Goal: Information Seeking & Learning: Learn about a topic

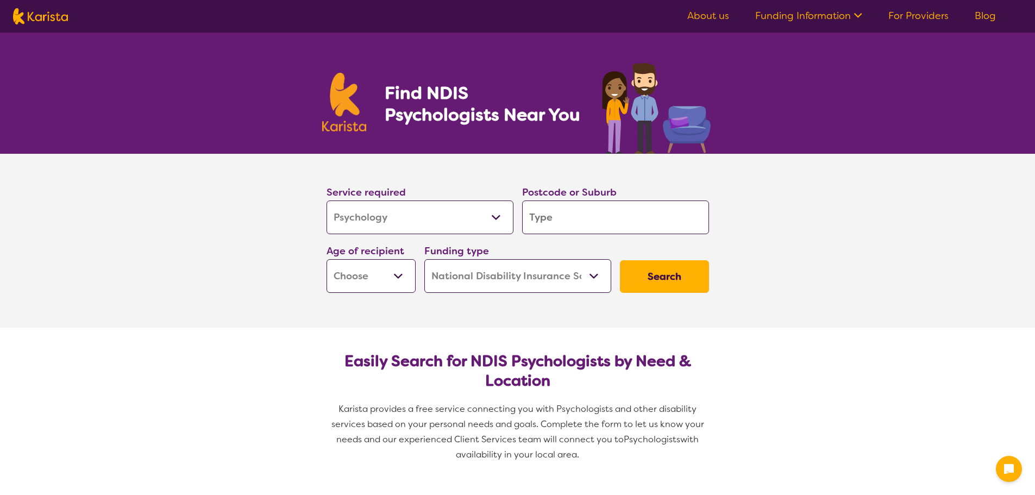
select select "Psychology"
select select "NDIS"
select select "Psychology"
select select "NDIS"
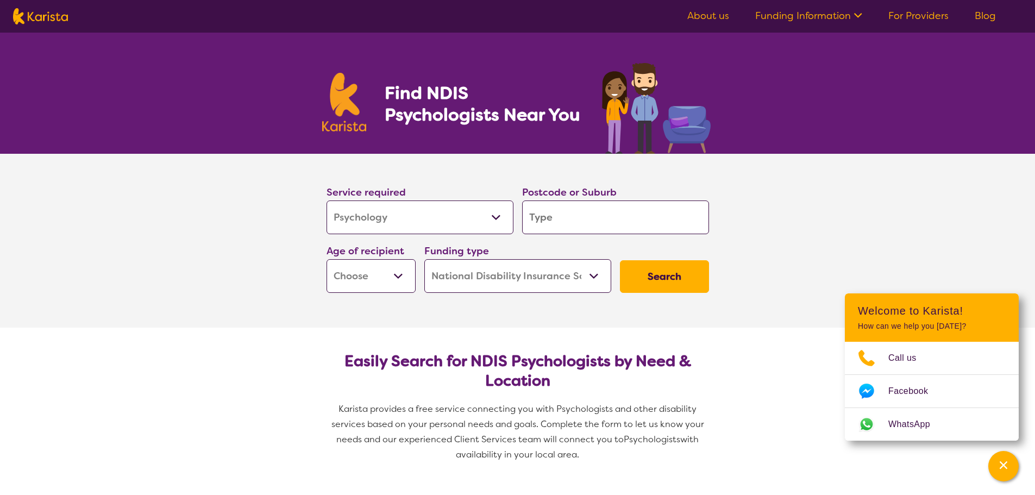
click at [395, 277] on select "Early Childhood - 0 to 9 Child - 10 to 11 Adolescent - 12 to 17 Adult - 18 to 6…" at bounding box center [370, 276] width 89 height 34
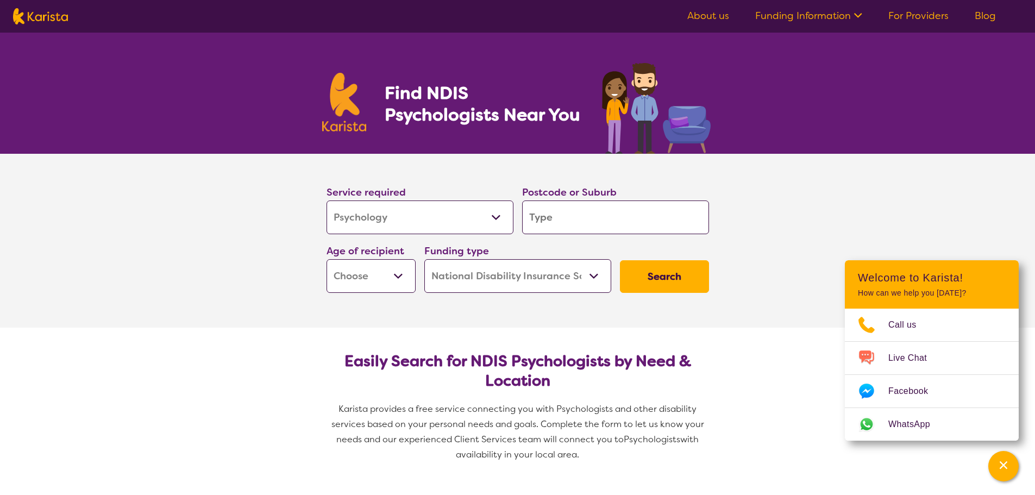
click at [405, 288] on select "Early Childhood - 0 to 9 Child - 10 to 11 Adolescent - 12 to 17 Adult - 18 to 6…" at bounding box center [370, 276] width 89 height 34
select select "CH"
click at [326, 259] on select "Early Childhood - 0 to 9 Child - 10 to 11 Adolescent - 12 to 17 Adult - 18 to 6…" at bounding box center [370, 276] width 89 height 34
select select "CH"
click at [573, 211] on input "search" at bounding box center [615, 217] width 187 height 34
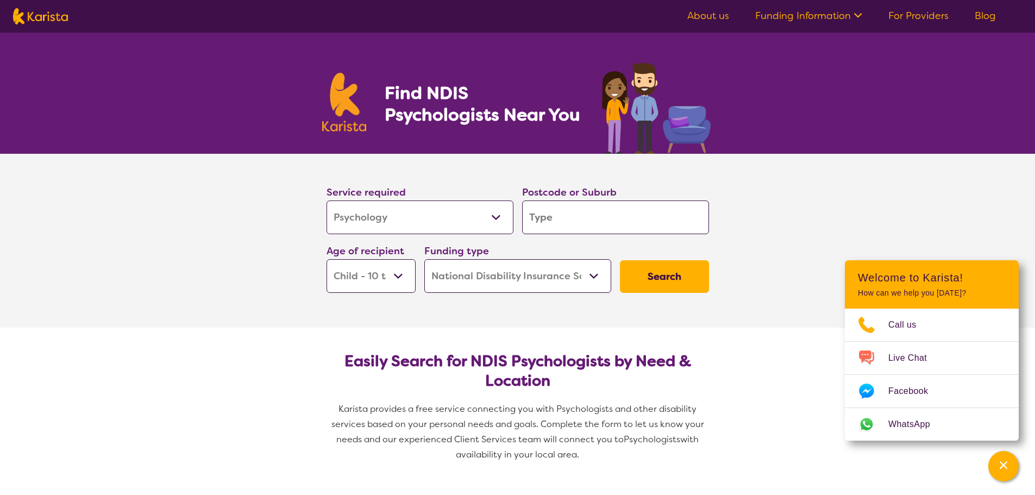
type input "4226"
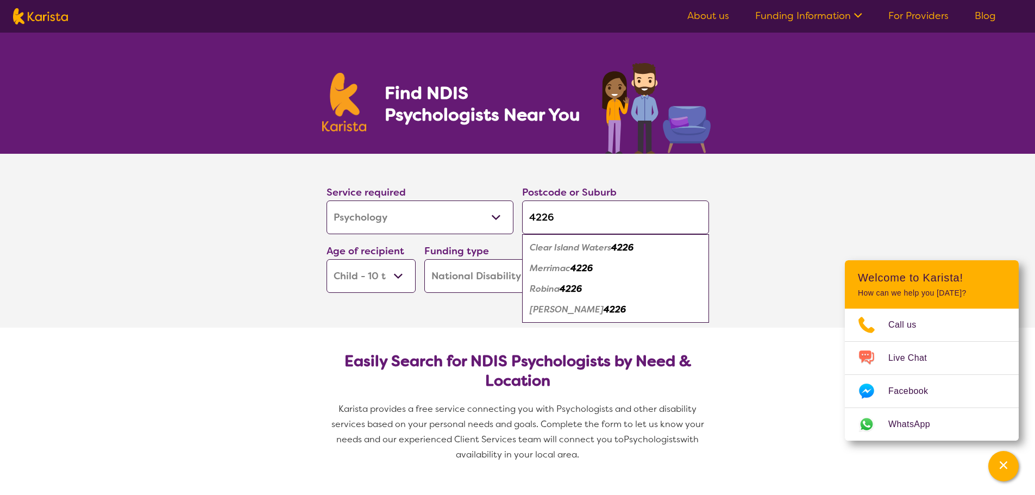
click at [500, 278] on select "Home Care Package (HCP) National Disability Insurance Scheme (NDIS) I don't know" at bounding box center [517, 276] width 187 height 34
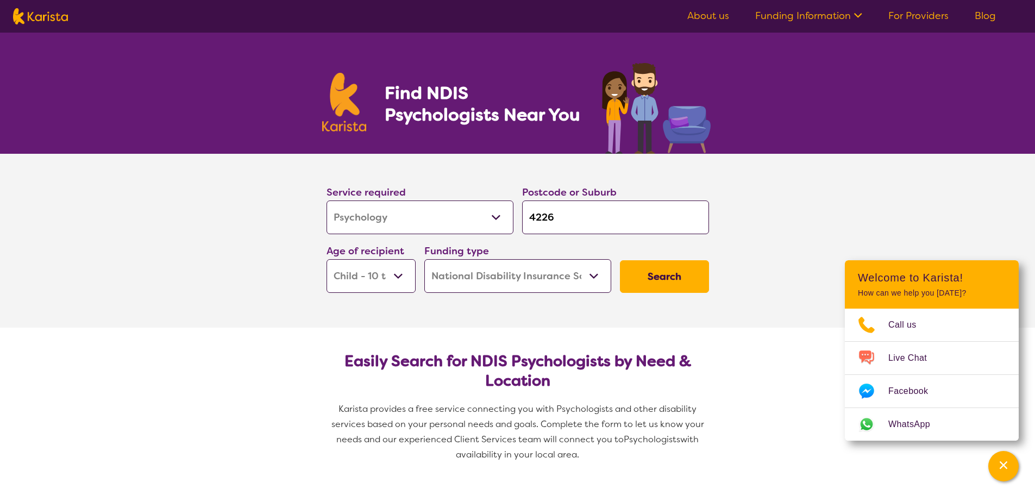
select select "i-don-t-know"
click at [424, 259] on select "Home Care Package (HCP) National Disability Insurance Scheme (NDIS) I don't know" at bounding box center [517, 276] width 187 height 34
select select "i-don-t-know"
click at [669, 287] on button "Search" at bounding box center [664, 276] width 89 height 33
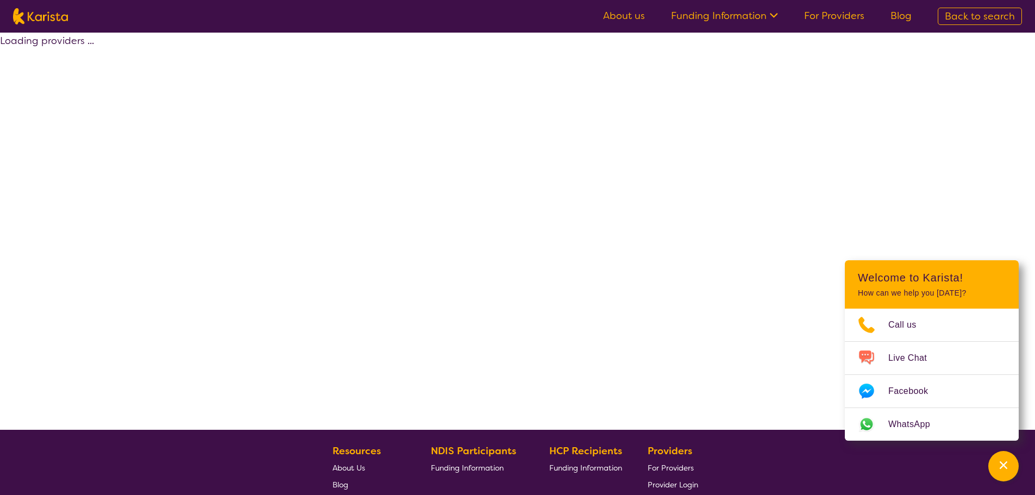
select select "Psychology"
select select "CH"
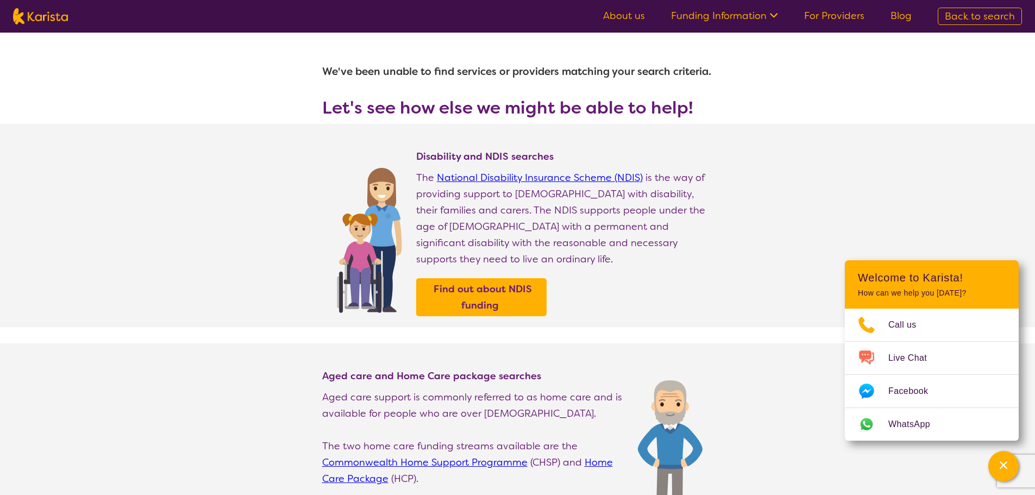
select select "Psychology"
select select "CH"
select select "NDIS"
select select "Psychology"
select select "CH"
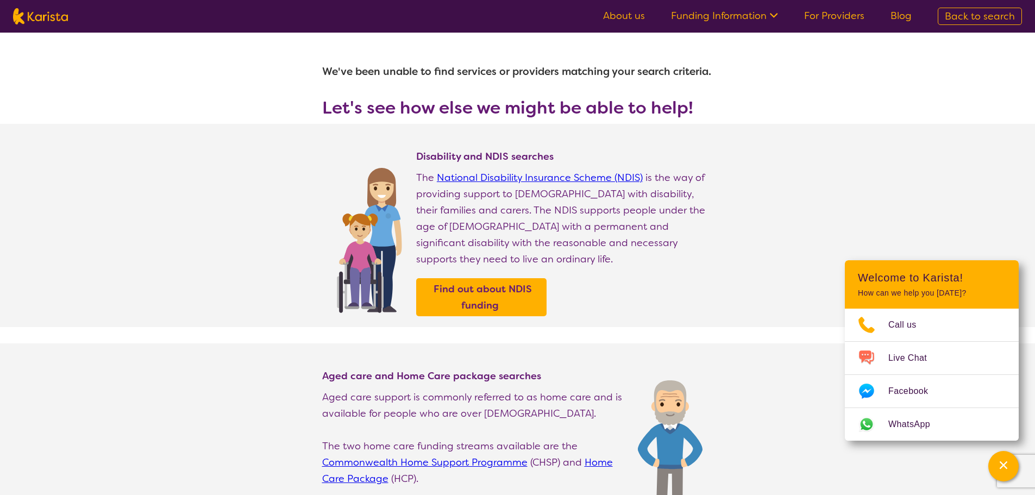
select select "NDIS"
